Goal: Information Seeking & Learning: Learn about a topic

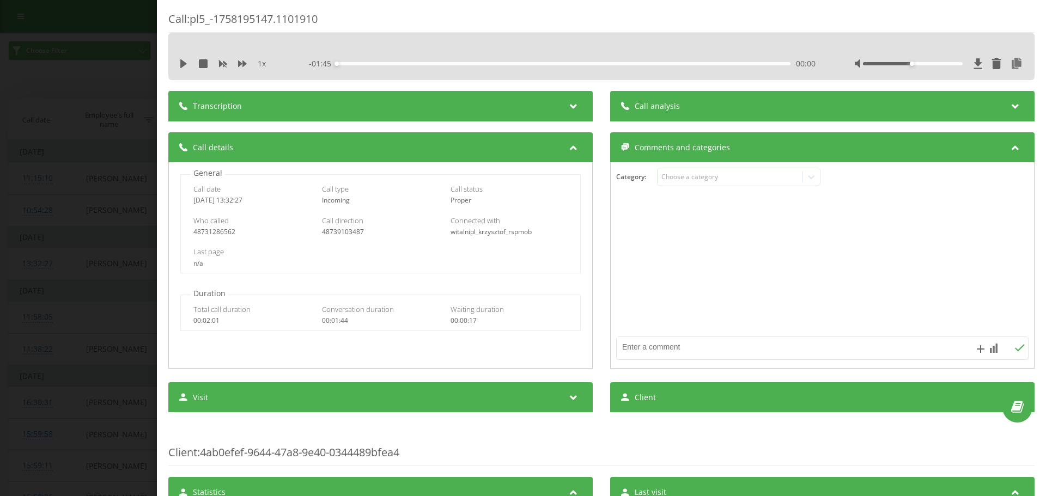
click at [393, 101] on div "Transcription" at bounding box center [380, 106] width 424 height 31
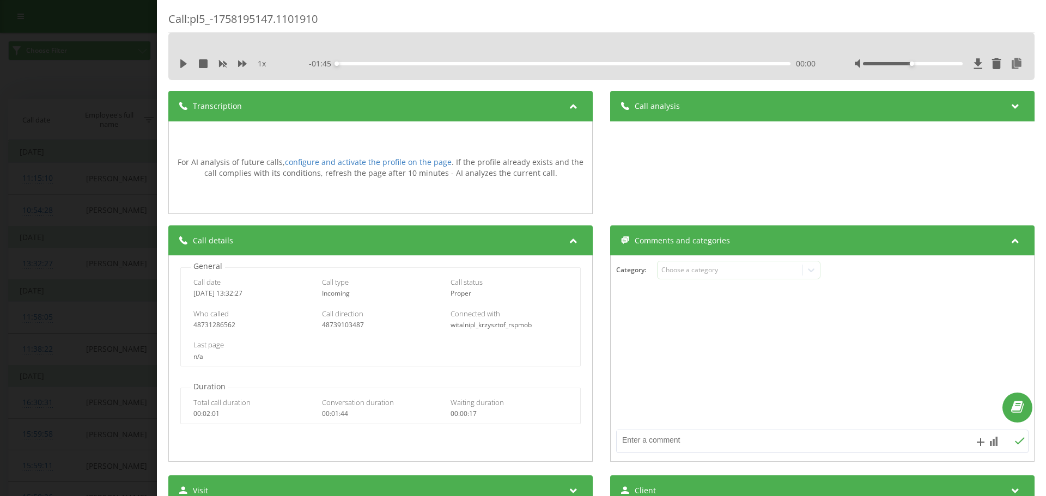
click at [679, 108] on div "Call analysis" at bounding box center [822, 106] width 424 height 31
